Goal: Navigation & Orientation: Find specific page/section

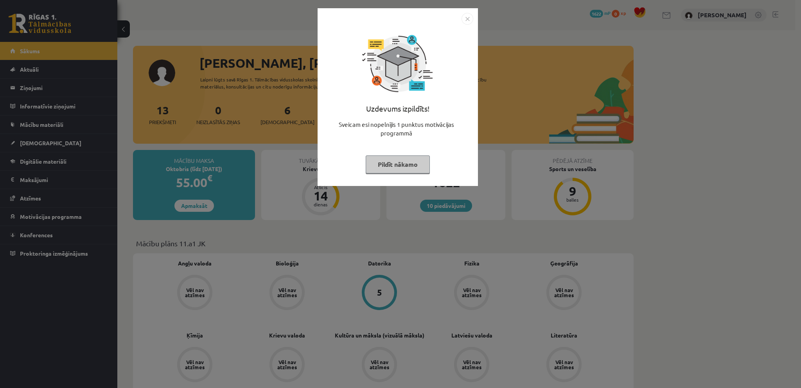
click at [465, 14] on img "Close" at bounding box center [468, 19] width 12 height 12
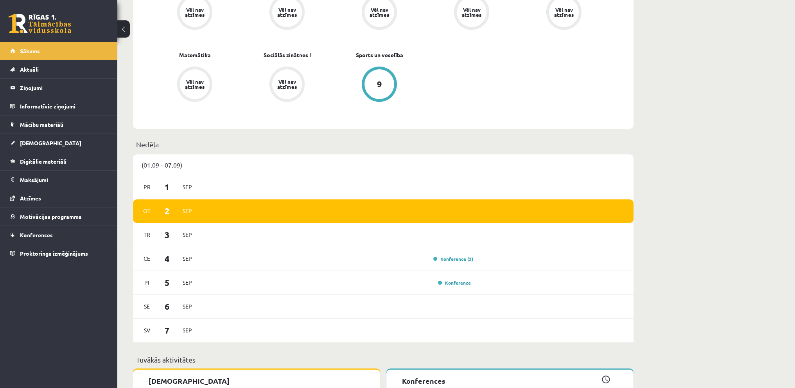
scroll to position [508, 0]
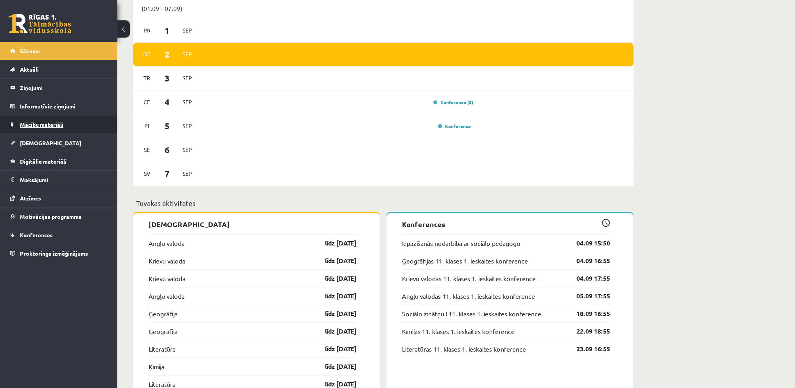
click at [38, 125] on span "Mācību materiāli" at bounding box center [41, 124] width 43 height 7
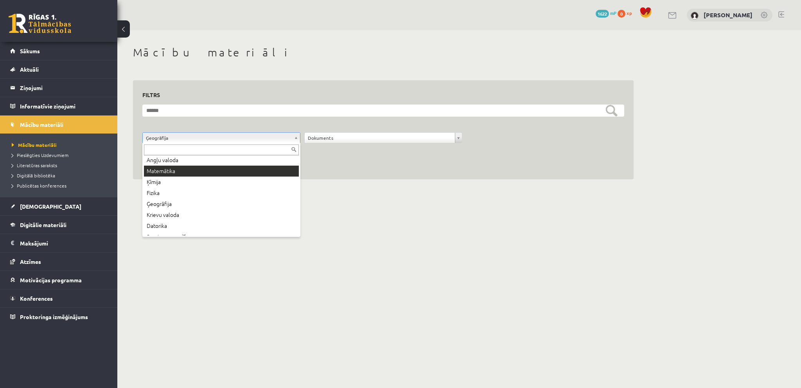
scroll to position [59, 0]
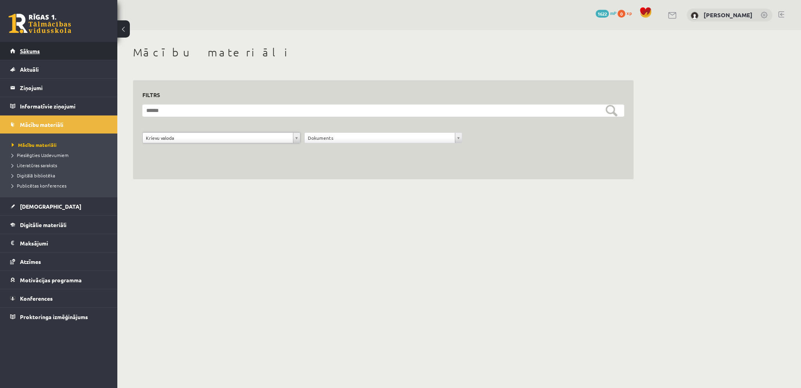
click at [68, 48] on link "Sākums" at bounding box center [58, 51] width 97 height 18
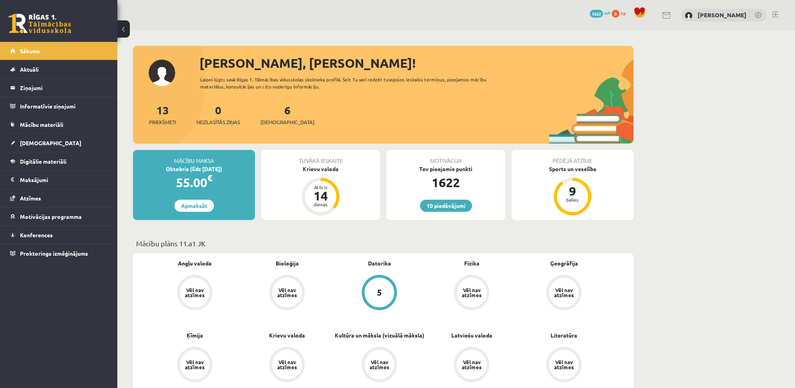
click at [774, 14] on link at bounding box center [775, 14] width 6 height 6
